Goal: Transaction & Acquisition: Purchase product/service

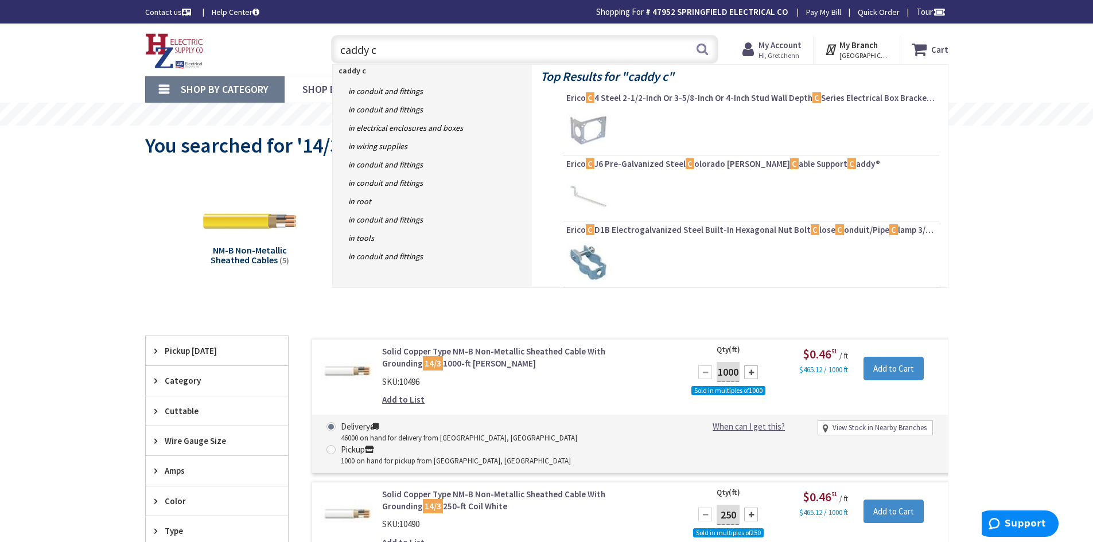
type input "caddy c4"
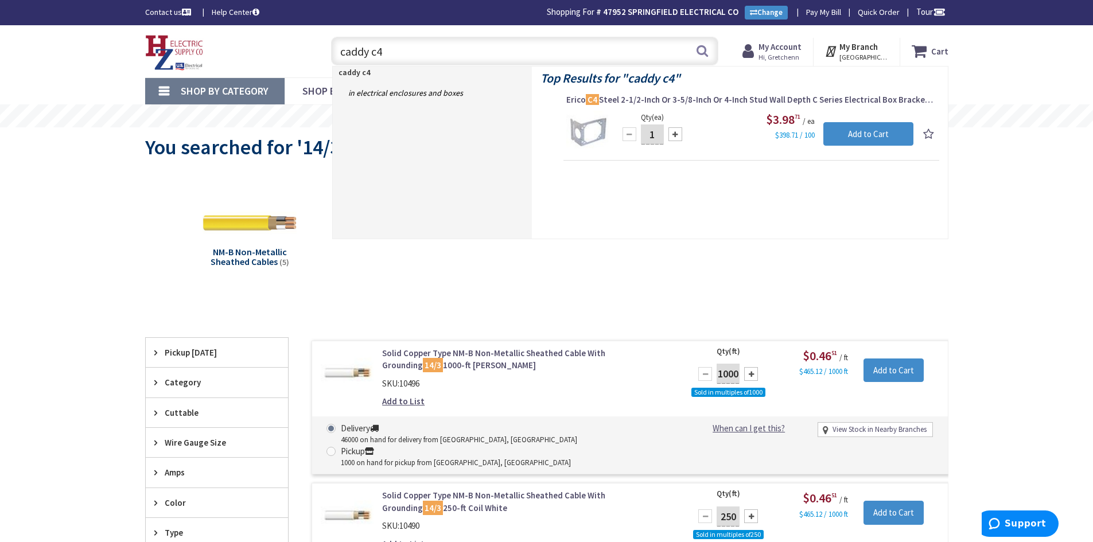
click at [494, 42] on input "caddy c4" at bounding box center [524, 51] width 387 height 29
click at [494, 41] on input "caddy c4" at bounding box center [524, 51] width 387 height 29
click at [489, 47] on input "caddy c4" at bounding box center [524, 51] width 387 height 29
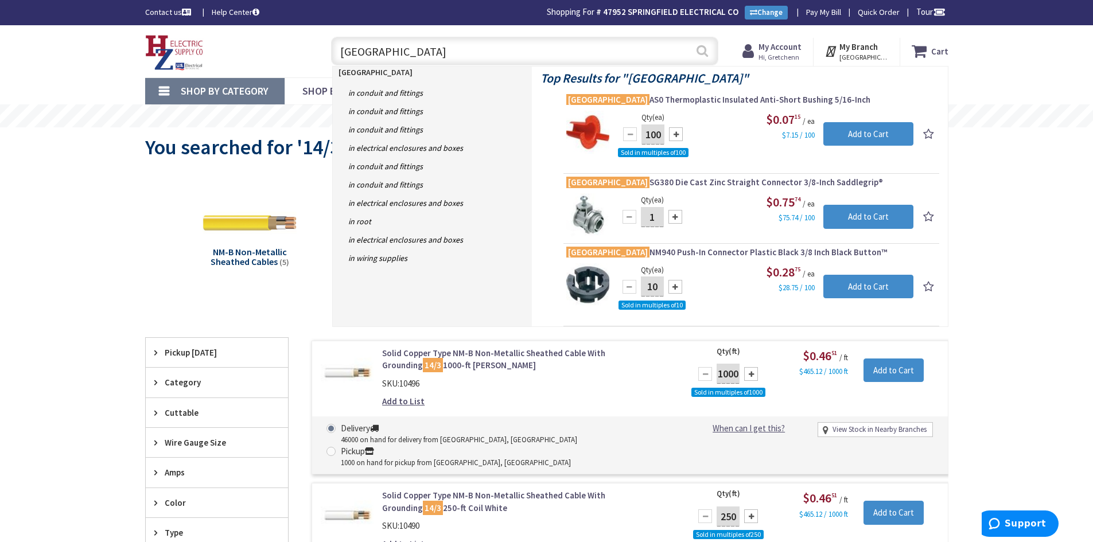
type input "arlington"
click at [704, 52] on button "Search" at bounding box center [702, 51] width 15 height 26
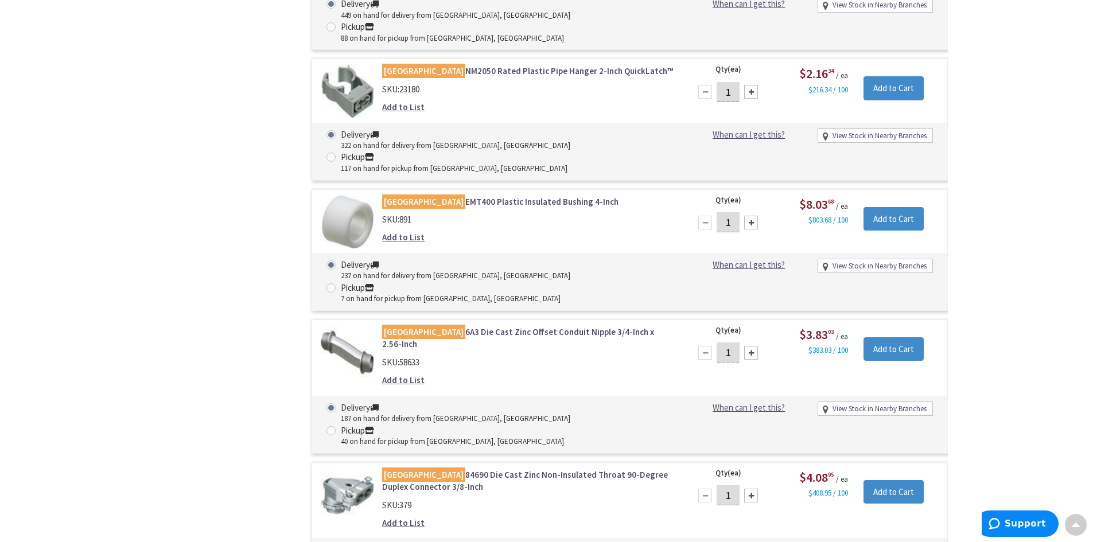
scroll to position [15947, 0]
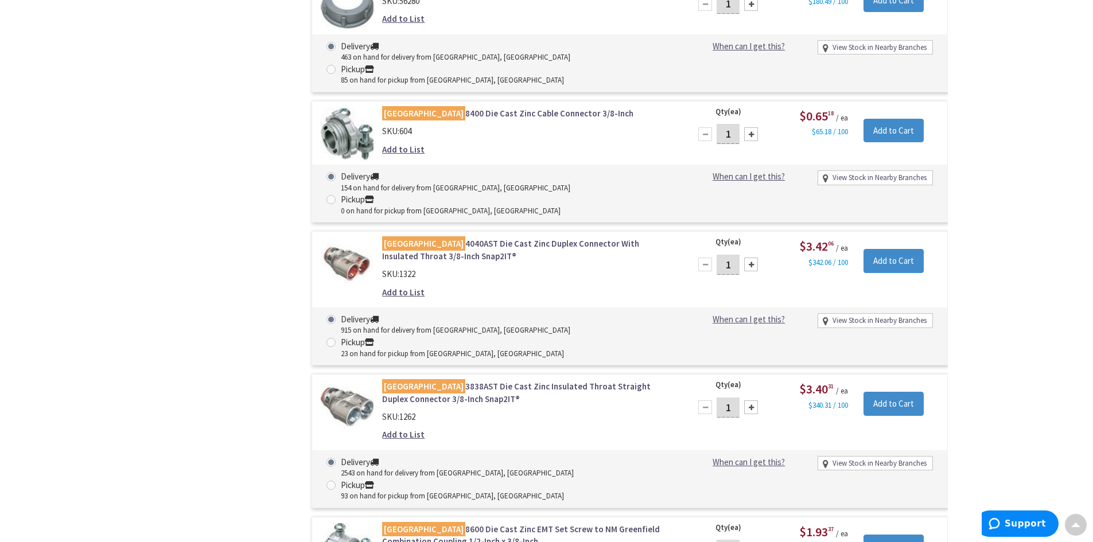
scroll to position [6942, 0]
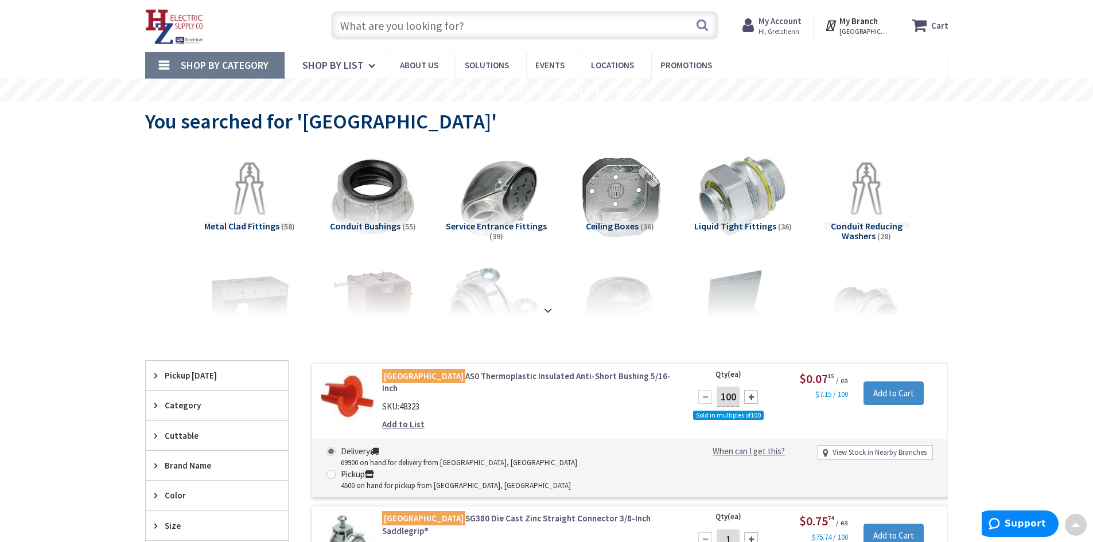
scroll to position [0, 0]
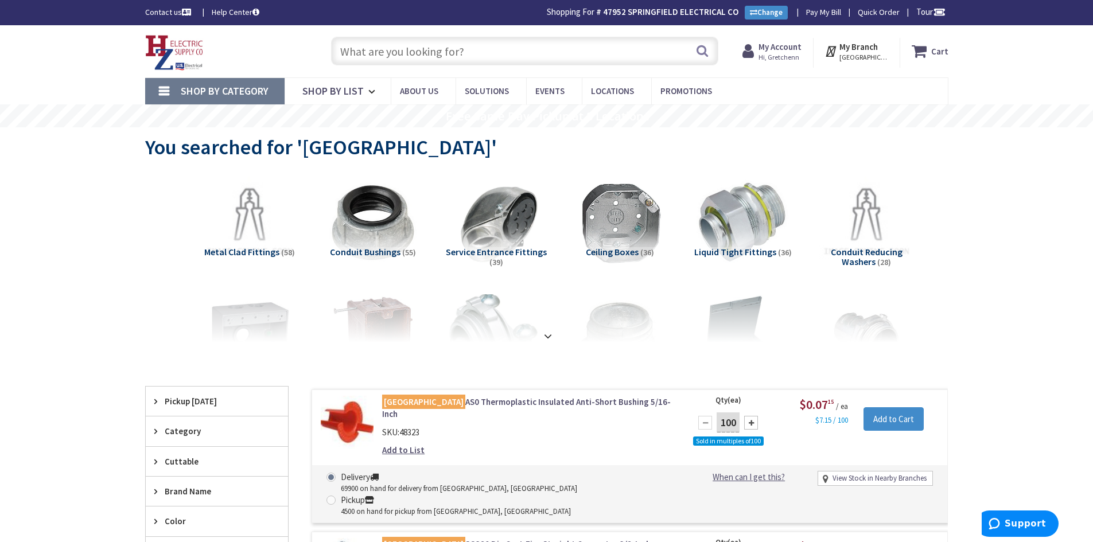
drag, startPoint x: 412, startPoint y: 40, endPoint x: 397, endPoint y: 32, distance: 16.9
click at [412, 40] on input "text" at bounding box center [524, 51] width 387 height 29
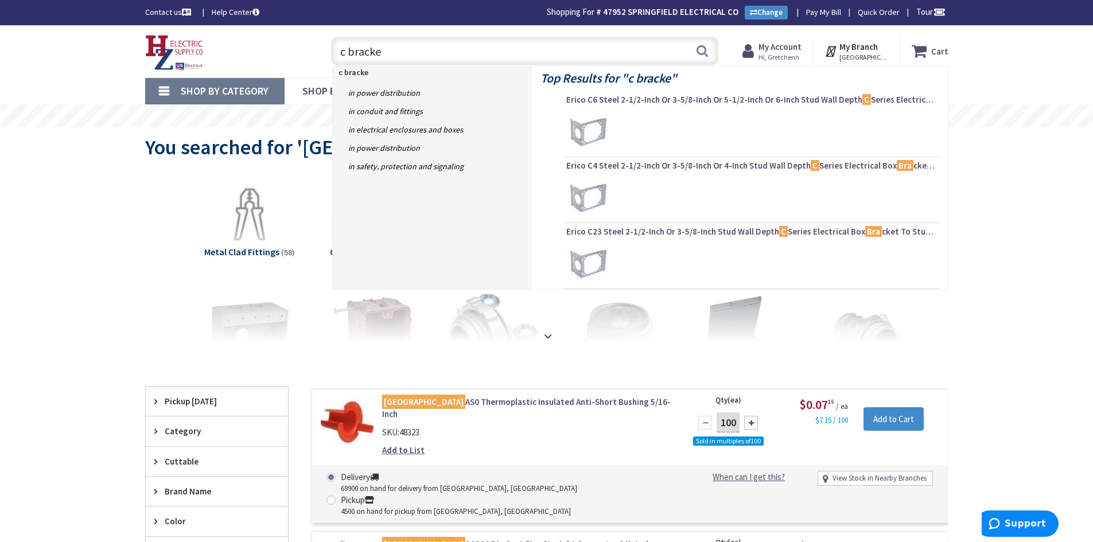
type input "c bracket"
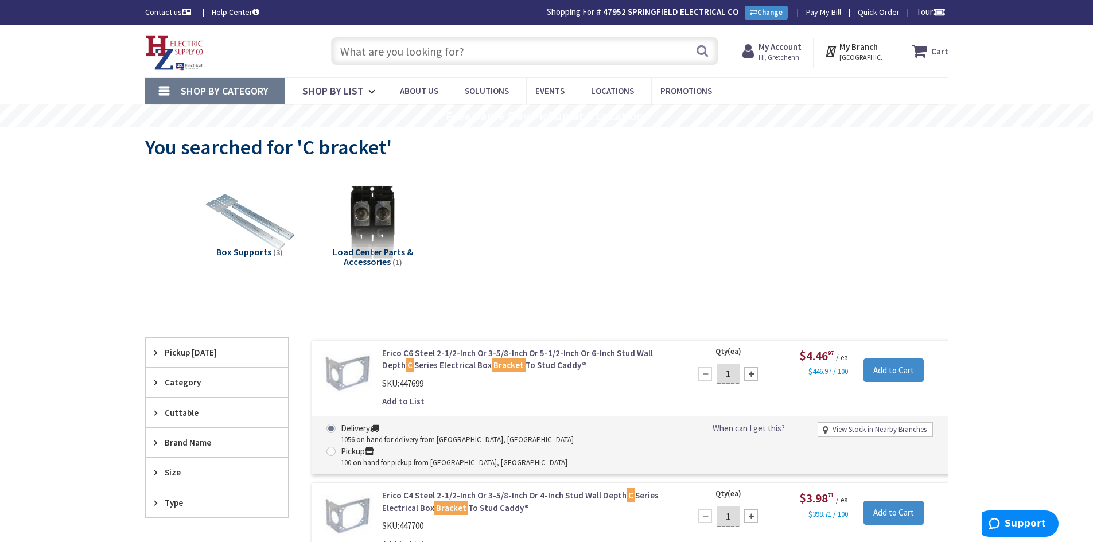
click at [391, 55] on input "text" at bounding box center [524, 51] width 387 height 29
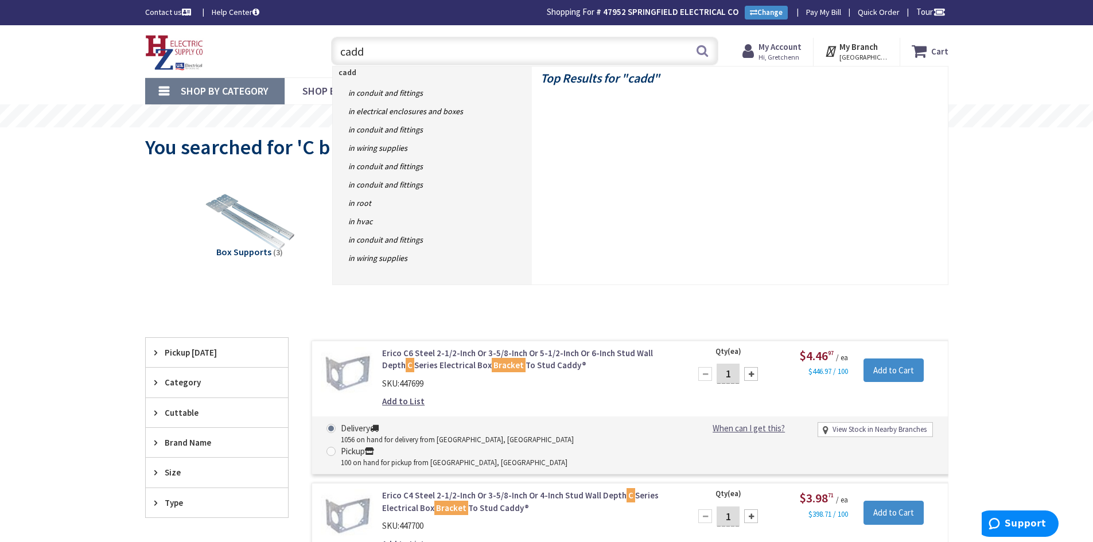
type input "caddy"
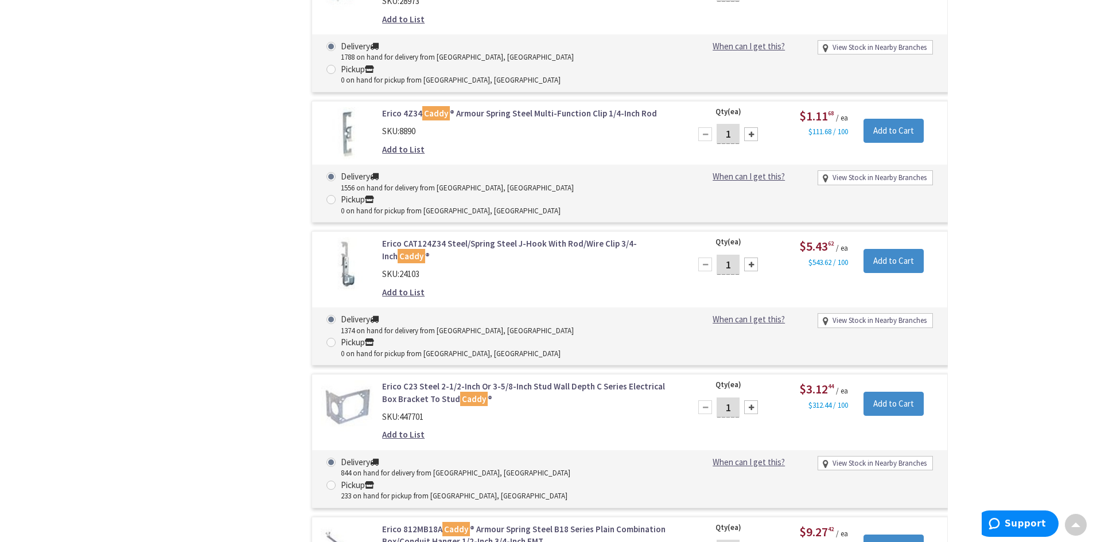
scroll to position [3902, 0]
